Goal: Navigation & Orientation: Find specific page/section

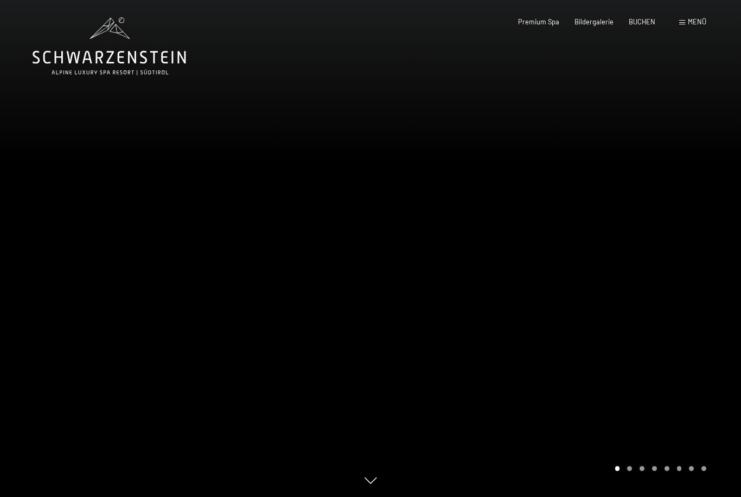
click at [698, 22] on span "Menü" at bounding box center [696, 21] width 18 height 9
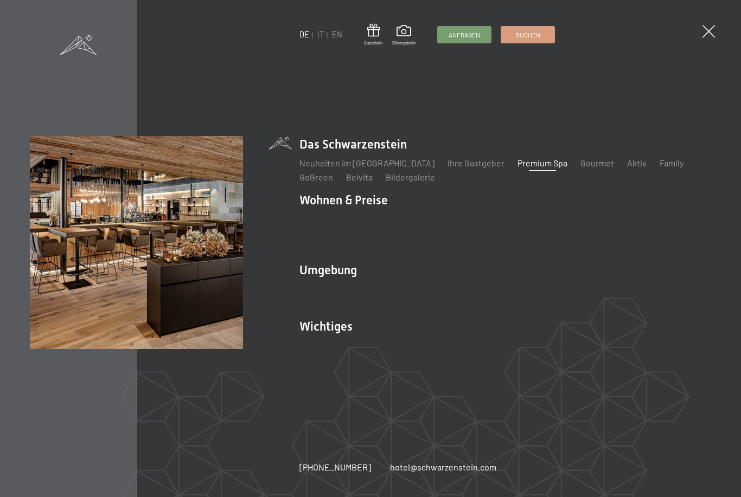
click at [381, 168] on link "Neuheiten im [GEOGRAPHIC_DATA]" at bounding box center [366, 163] width 135 height 10
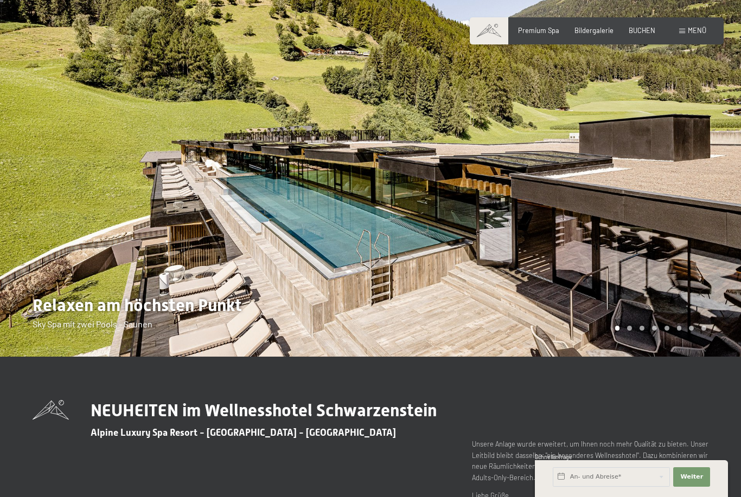
scroll to position [28, 0]
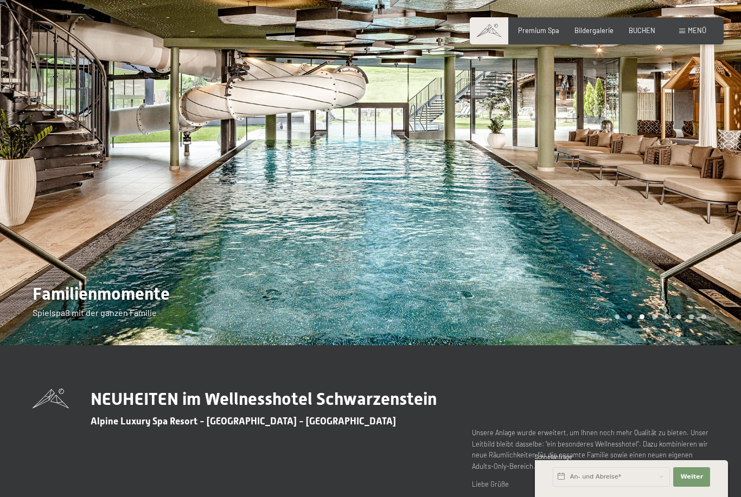
click at [593, 33] on span "Bildergalerie" at bounding box center [593, 30] width 39 height 9
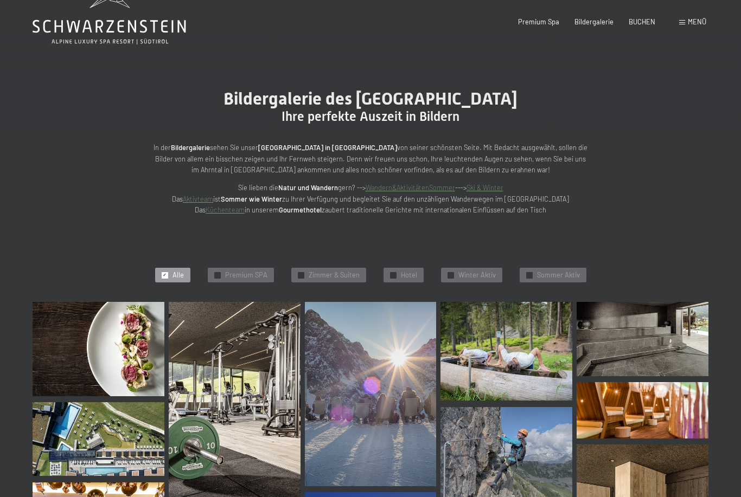
scroll to position [35, 0]
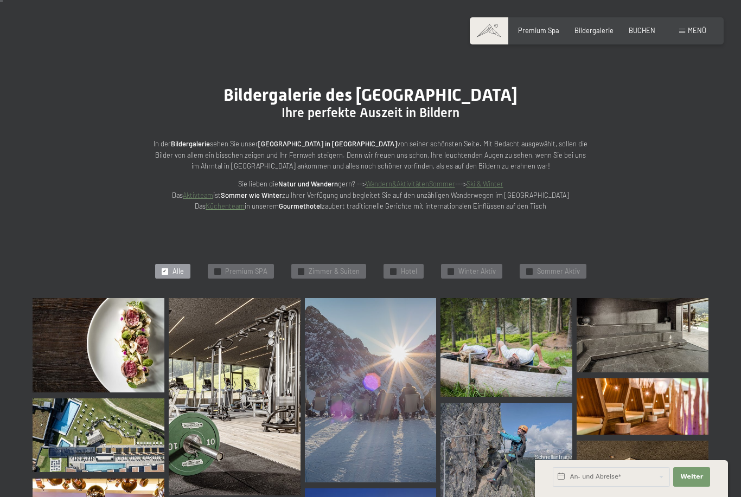
click at [253, 272] on span "Premium SPA" at bounding box center [246, 272] width 42 height 10
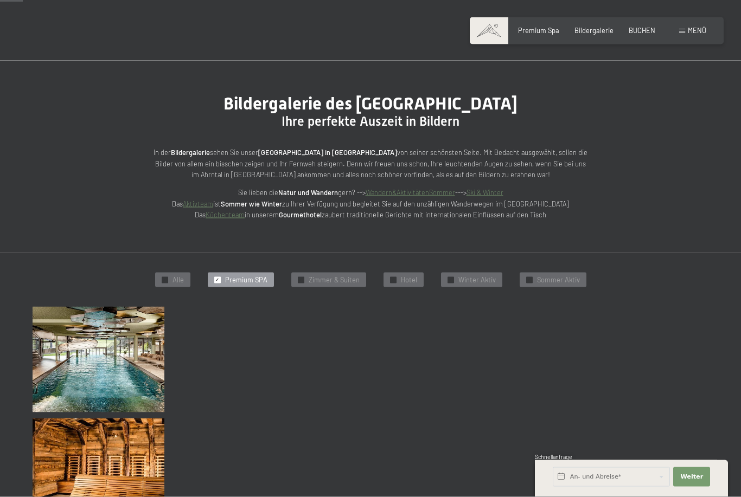
scroll to position [0, 0]
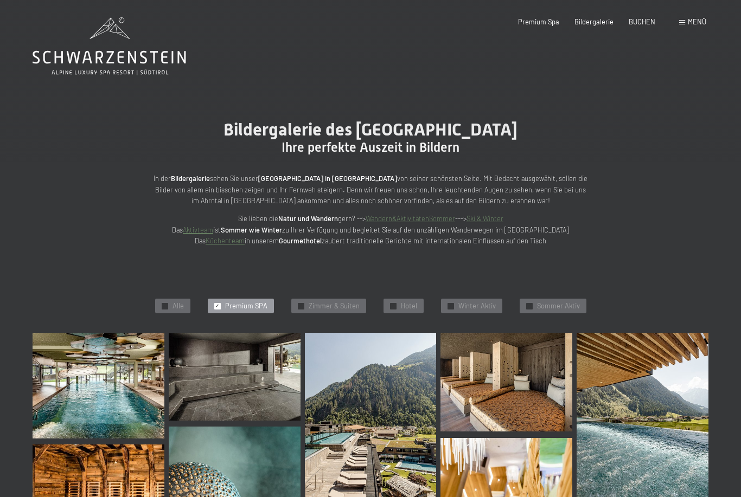
click at [686, 25] on div "Menü" at bounding box center [692, 22] width 27 height 10
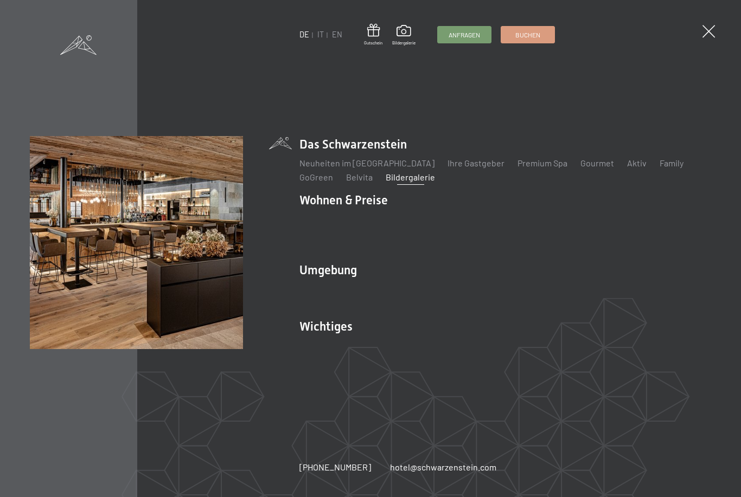
click at [389, 147] on li "Das Schwarzenstein Neuheiten im Schwarzenstein Ihre Gastgeber Premium Spa Gourm…" at bounding box center [504, 159] width 411 height 47
click at [401, 166] on link "Neuheiten im [GEOGRAPHIC_DATA]" at bounding box center [366, 163] width 135 height 10
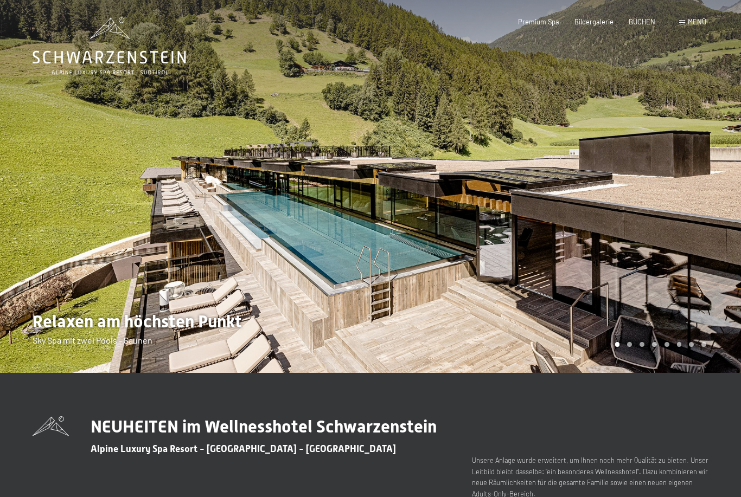
click at [151, 50] on icon at bounding box center [109, 46] width 153 height 58
